Goal: Information Seeking & Learning: Check status

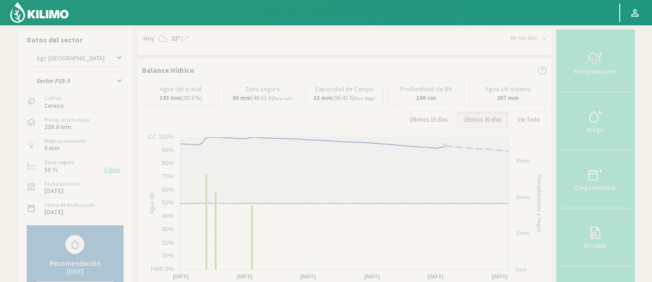
select select "862: Object"
select select "54: Object"
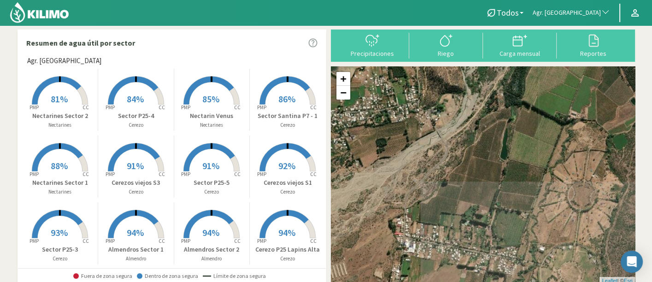
click at [589, 14] on span "Agr. [GEOGRAPHIC_DATA]" at bounding box center [567, 12] width 68 height 9
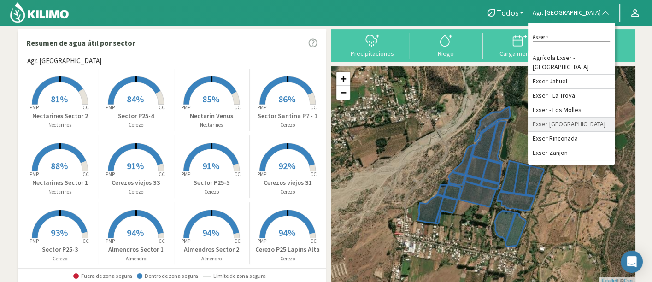
type input "exser"
click at [588, 132] on li "Exser [GEOGRAPHIC_DATA]" at bounding box center [571, 125] width 87 height 14
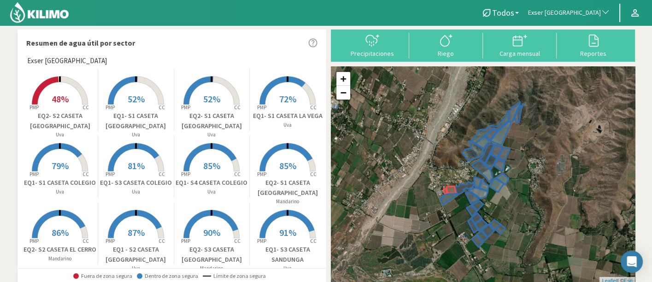
click at [200, 174] on rect at bounding box center [212, 172] width 74 height 74
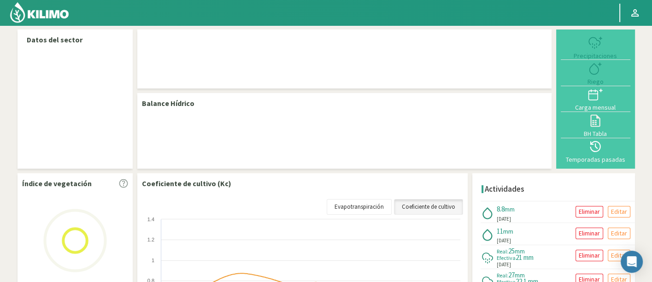
select select "95: Object"
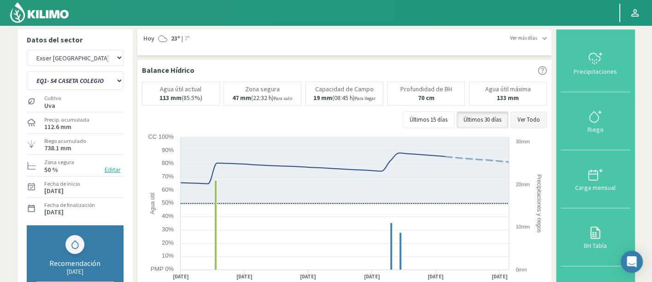
click at [523, 122] on button "Ver Todo" at bounding box center [529, 120] width 36 height 17
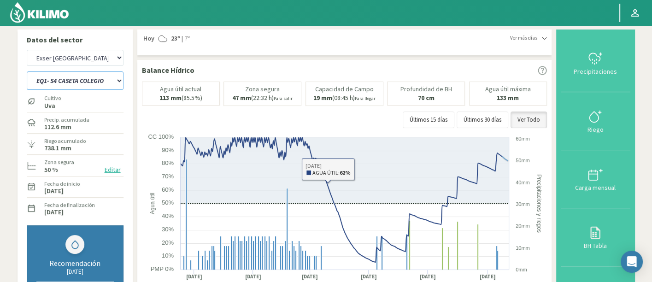
click at [52, 73] on select "EQ1- S1 CASETA COLEGIO EQ1- S1 [GEOGRAPHIC_DATA] EQ1- S1 [GEOGRAPHIC_DATA]- S1 …" at bounding box center [75, 80] width 97 height 18
click at [27, 71] on select "EQ1- S1 CASETA COLEGIO EQ1- S1 [GEOGRAPHIC_DATA] EQ1- S1 [GEOGRAPHIC_DATA]- S1 …" at bounding box center [75, 80] width 97 height 18
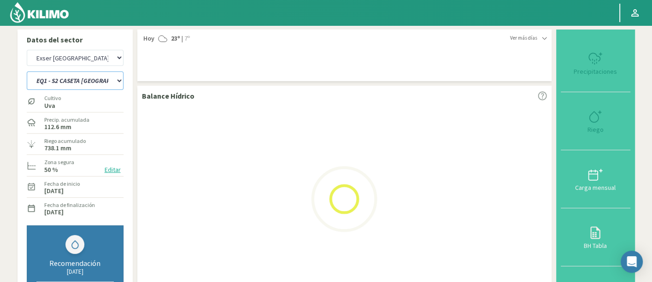
select select "13: Object"
select select "376: Object"
select select "32: Object"
